Goal: Task Accomplishment & Management: Complete application form

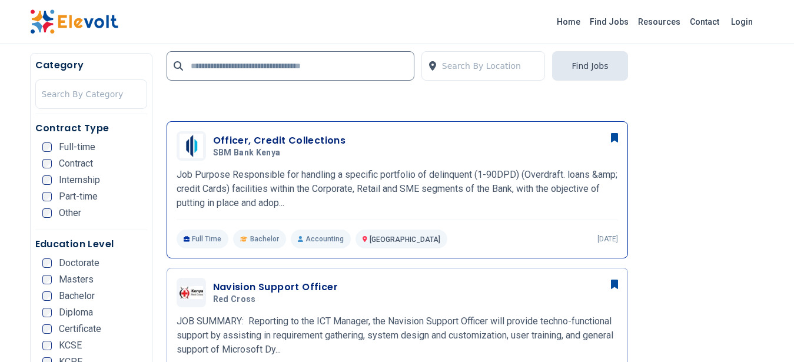
scroll to position [1074, 0]
click at [406, 168] on p "Job Purpose Responsible for handling a specific portfolio of delinquent (1-90DP…" at bounding box center [397, 189] width 441 height 42
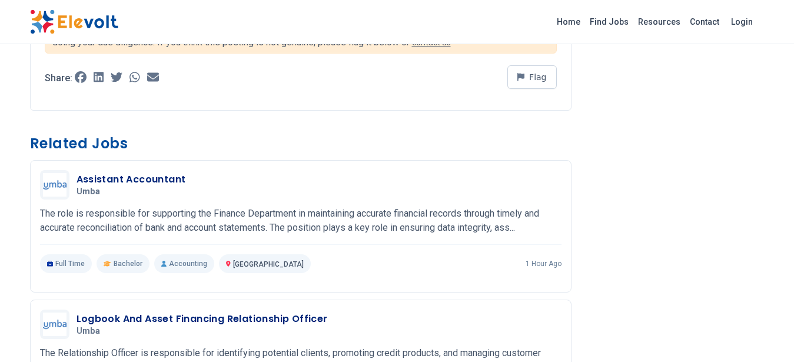
scroll to position [964, 0]
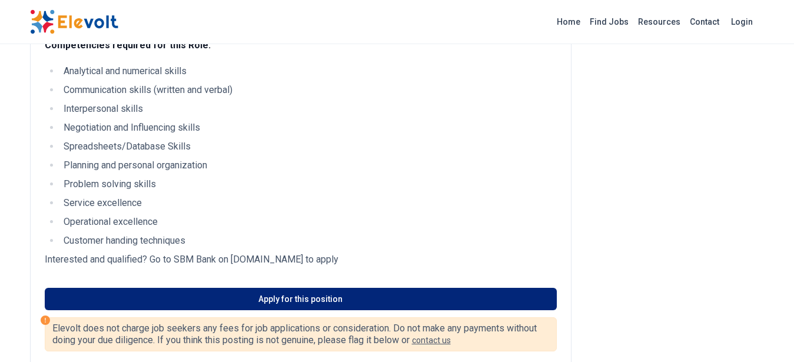
click at [368, 308] on link "Apply for this position" at bounding box center [301, 299] width 512 height 22
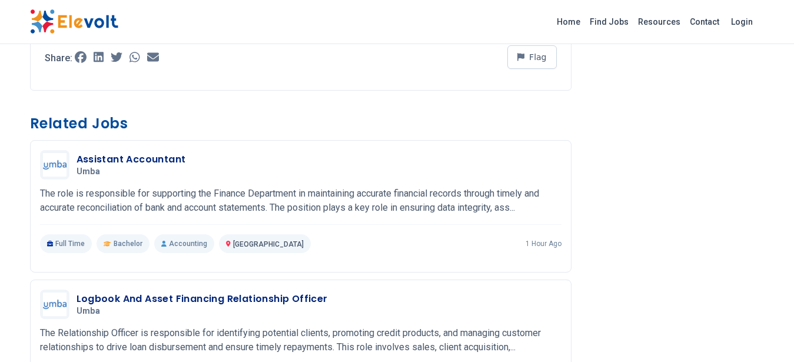
scroll to position [1559, 0]
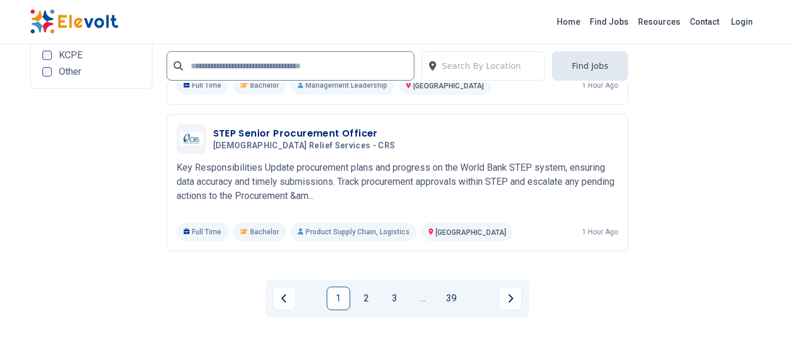
scroll to position [2705, 0]
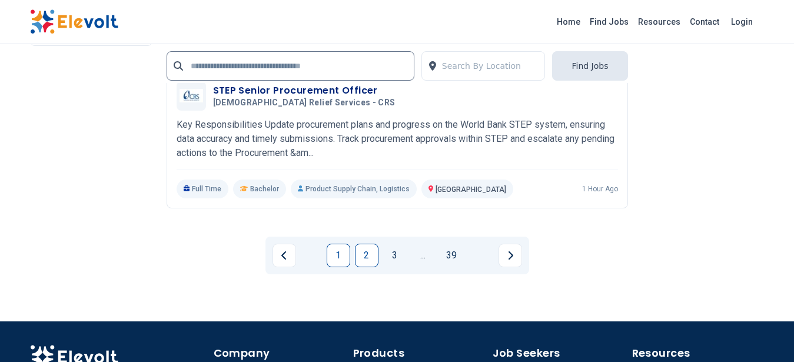
click at [361, 258] on link "2" at bounding box center [367, 256] width 24 height 24
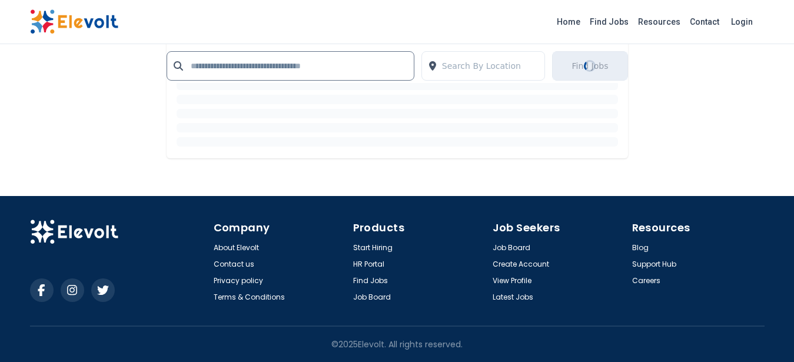
scroll to position [0, 0]
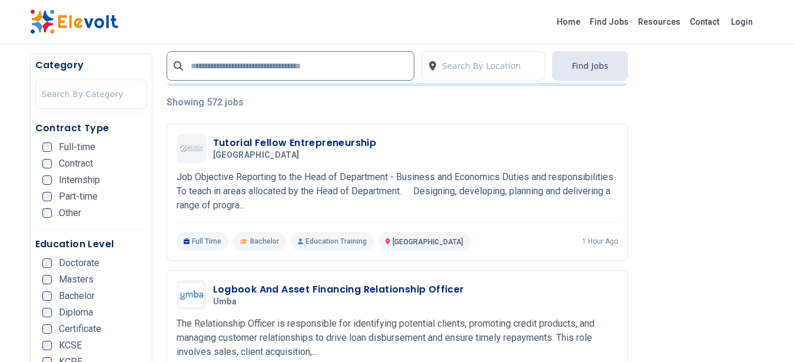
scroll to position [238, 0]
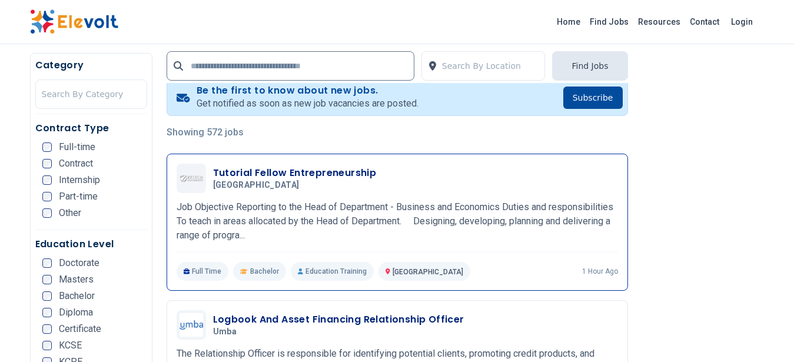
click at [437, 206] on p "Job Objective Reporting to the Head of Department - Business and Economics Duti…" at bounding box center [397, 221] width 441 height 42
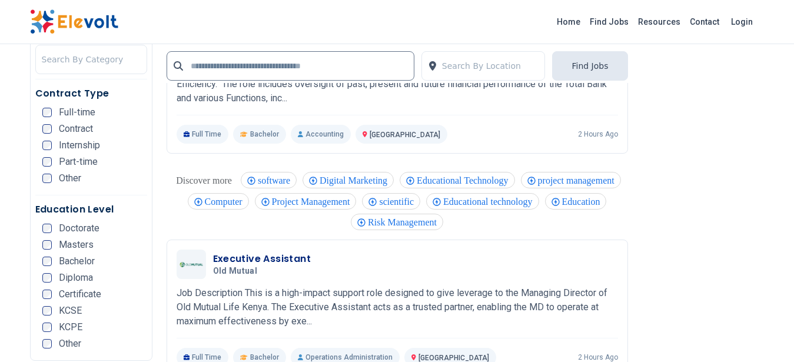
scroll to position [2568, 0]
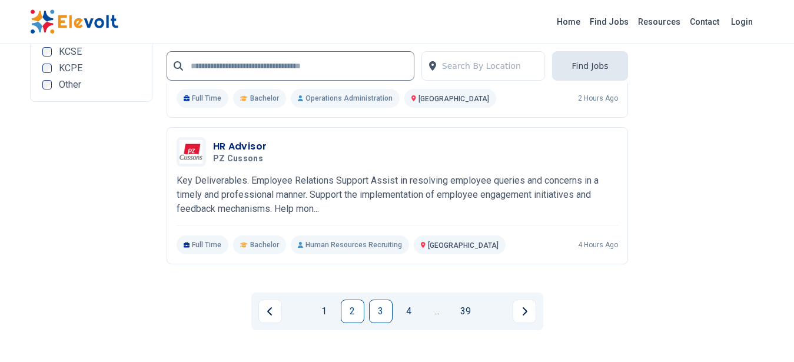
click at [387, 311] on link "3" at bounding box center [381, 311] width 24 height 24
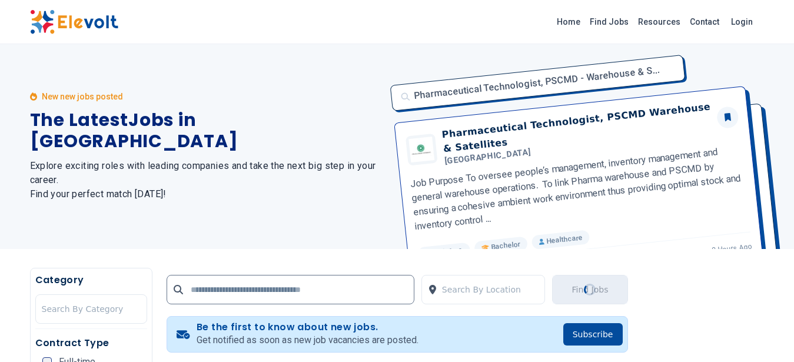
scroll to position [0, 0]
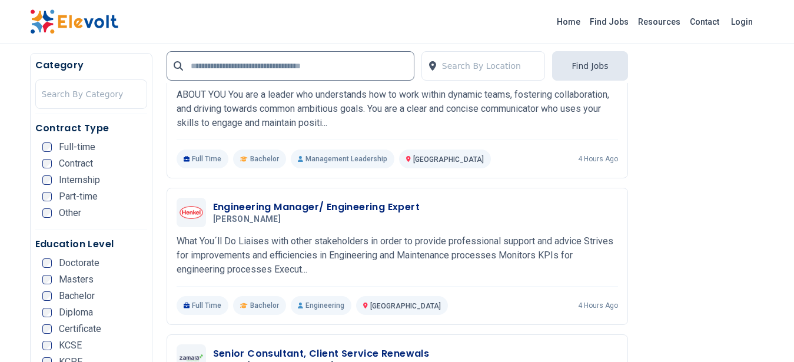
scroll to position [1074, 0]
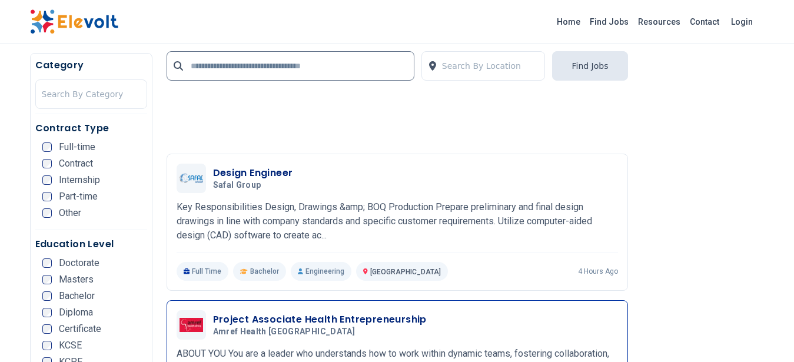
click at [372, 350] on p "ABOUT YOU You are a leader who understands how to work within dynamic teams, fo…" at bounding box center [397, 368] width 441 height 42
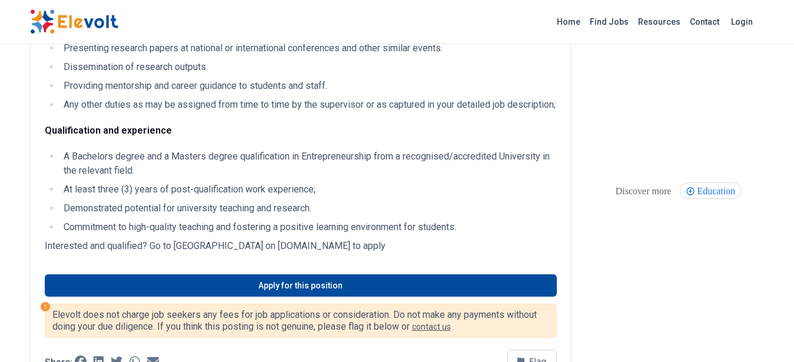
scroll to position [330, 0]
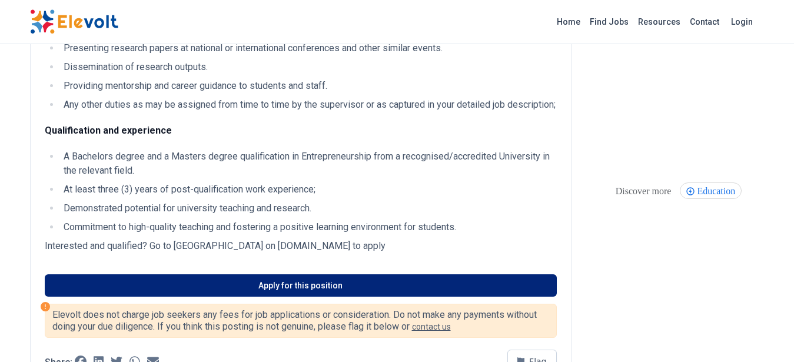
click at [300, 297] on link "Apply for this position" at bounding box center [301, 285] width 512 height 22
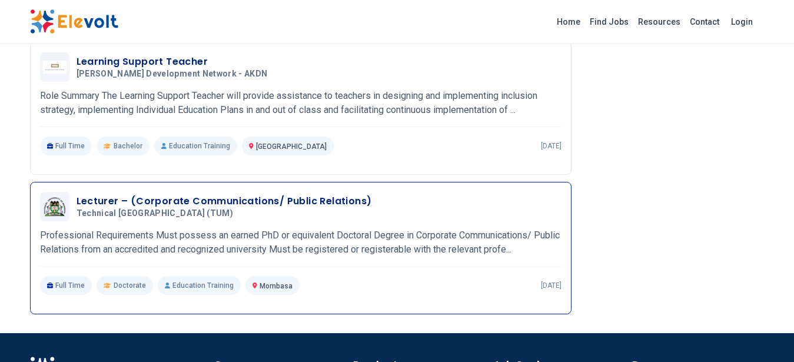
scroll to position [1223, 0]
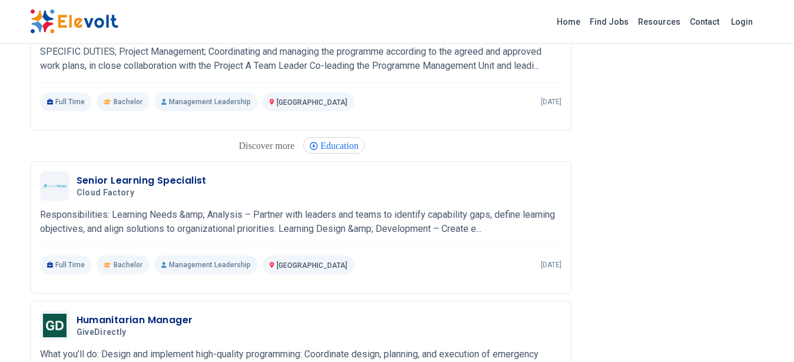
scroll to position [2086, 0]
